Goal: Task Accomplishment & Management: Use online tool/utility

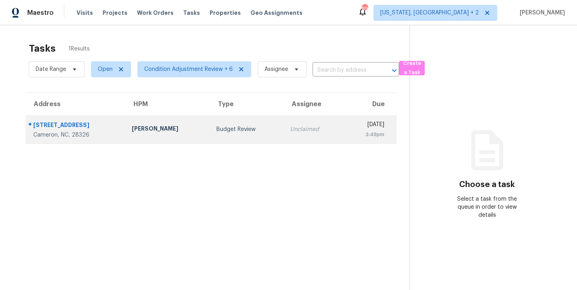
click at [216, 127] on div "Budget Review" at bounding box center [246, 129] width 61 height 8
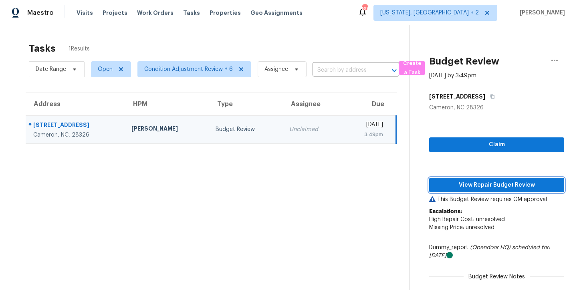
click at [505, 185] on span "View Repair Budget Review" at bounding box center [497, 185] width 122 height 10
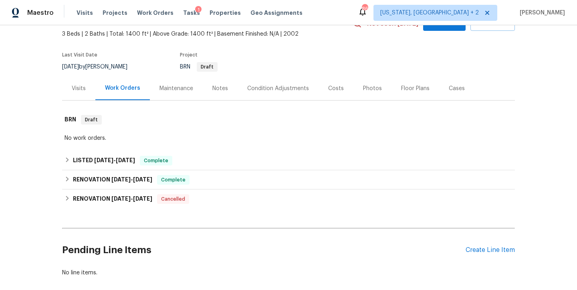
scroll to position [47, 0]
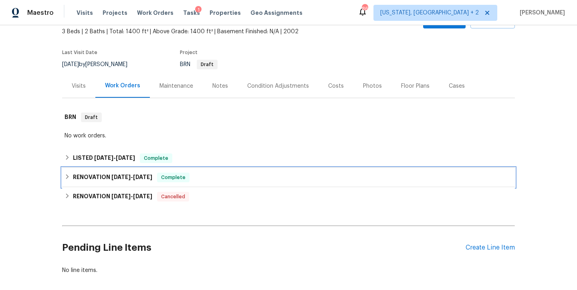
click at [66, 178] on icon at bounding box center [67, 176] width 3 height 5
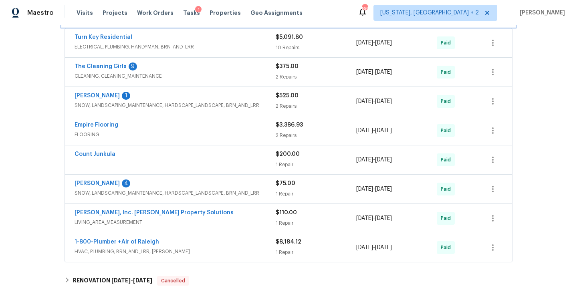
scroll to position [249, 0]
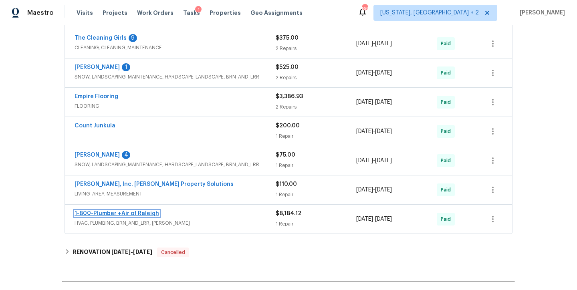
click at [116, 214] on link "1-800-Plumber +Air of Raleigh" at bounding box center [117, 214] width 85 height 6
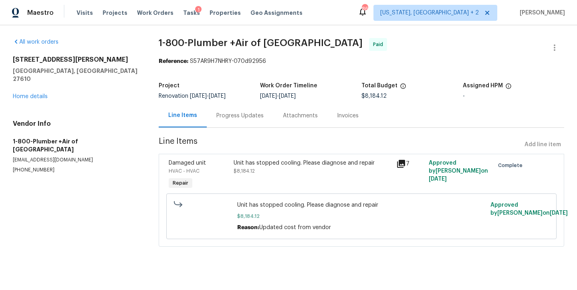
click at [244, 118] on div "Progress Updates" at bounding box center [239, 116] width 47 height 8
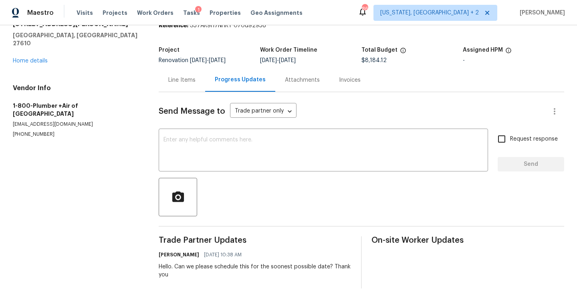
scroll to position [53, 0]
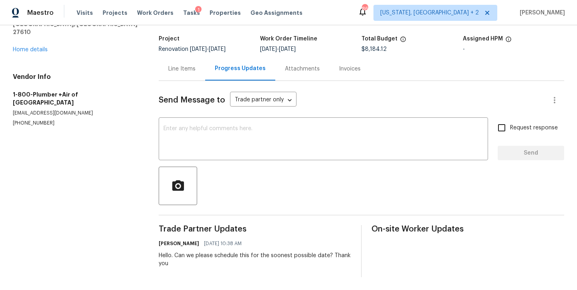
click at [184, 65] on div "Line Items" at bounding box center [181, 69] width 27 height 8
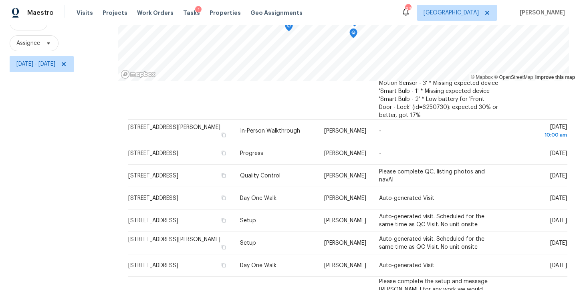
scroll to position [47, 0]
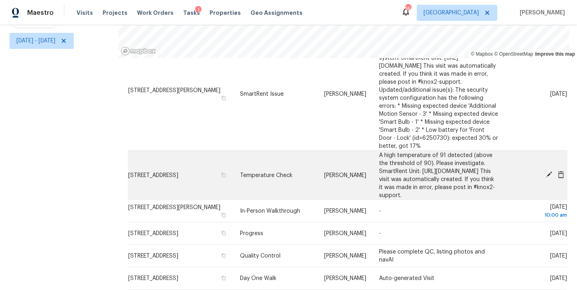
scroll to position [658, 0]
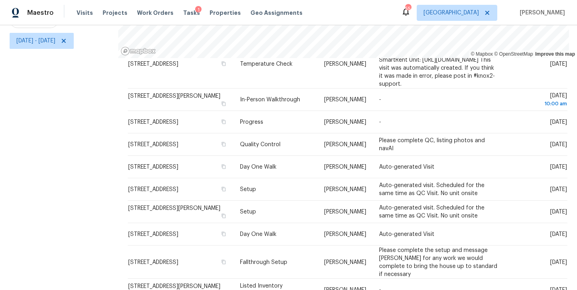
click at [63, 163] on div "Filters Reset ​ Type Assignee [DATE] - [DATE]" at bounding box center [59, 114] width 118 height 352
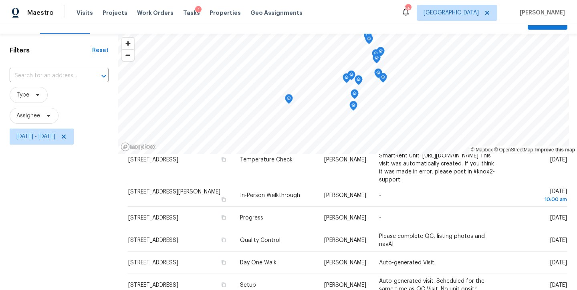
scroll to position [0, 0]
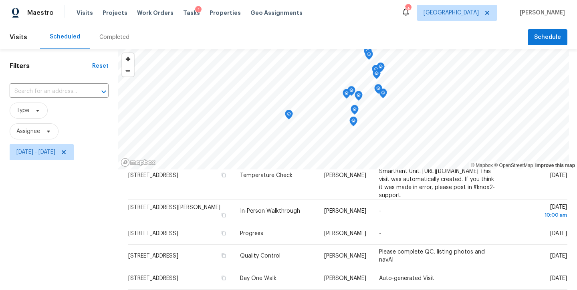
click at [347, 13] on div "Maestro Visits Projects Work Orders Tasks 1 Properties Geo Assignments 55 Ralei…" at bounding box center [288, 12] width 577 height 25
